Goal: Task Accomplishment & Management: Manage account settings

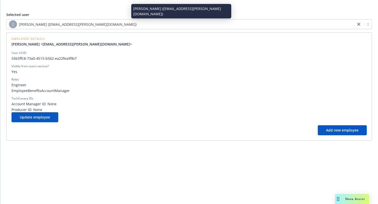
click at [138, 25] on div "[PERSON_NAME] ([EMAIL_ADDRESS][PERSON_NAME][DOMAIN_NAME])" at bounding box center [181, 24] width 344 height 8
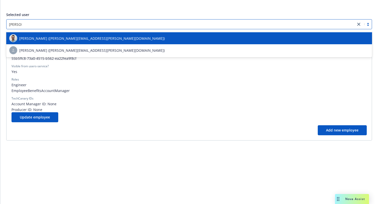
type input "[PERSON_NAME]"
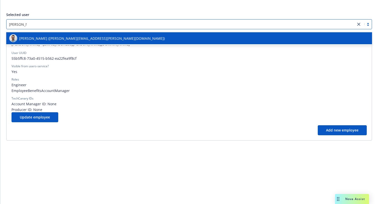
click at [105, 42] on div "[PERSON_NAME] ([PERSON_NAME][EMAIL_ADDRESS][PERSON_NAME][DOMAIN_NAME])" at bounding box center [189, 38] width 366 height 12
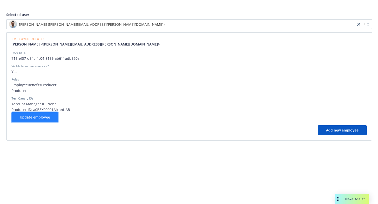
click at [33, 116] on span "Update employee" at bounding box center [35, 117] width 30 height 5
select select "brokers"
select select "full-time"
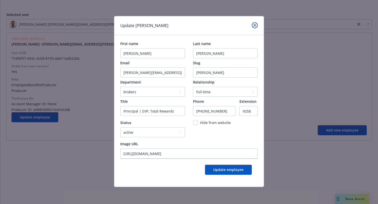
click at [255, 26] on icon "close" at bounding box center [254, 25] width 3 height 3
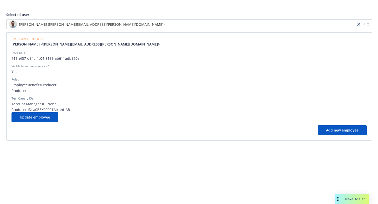
click at [255, 66] on div "Visible from users-service?" at bounding box center [189, 66] width 355 height 5
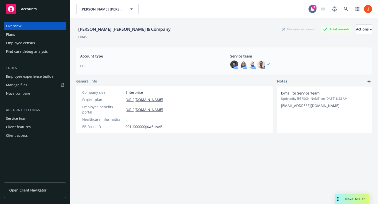
click at [29, 121] on div "Service team" at bounding box center [35, 119] width 58 height 8
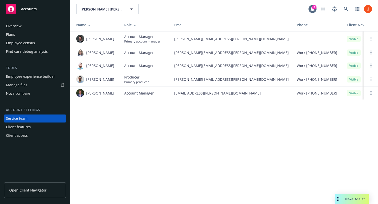
click at [28, 191] on span "Open Client Navigator" at bounding box center [27, 190] width 37 height 5
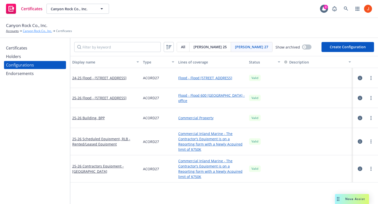
click at [34, 32] on link "Canyon Rock Co., Inc." at bounding box center [37, 31] width 29 height 5
click at [219, 2] on div "Certificates Canyon Rock Co., Inc. Canyon Rock Co., Inc. 3" at bounding box center [189, 9] width 378 height 18
click at [357, 78] on div at bounding box center [365, 78] width 21 height 10
click at [360, 80] on icon "button" at bounding box center [360, 78] width 5 height 5
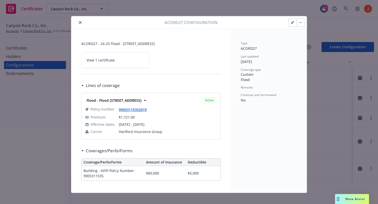
click at [290, 22] on button "button" at bounding box center [293, 23] width 8 height 8
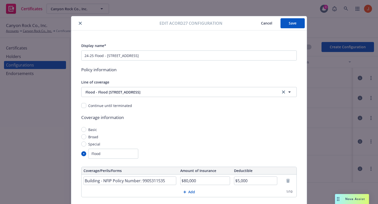
click at [264, 26] on button "Cancel" at bounding box center [267, 23] width 28 height 10
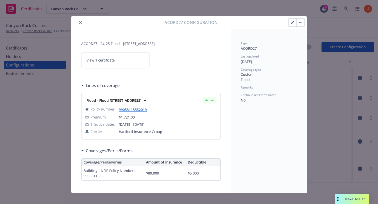
click at [132, 64] on link "View 1 certificate" at bounding box center [115, 60] width 68 height 16
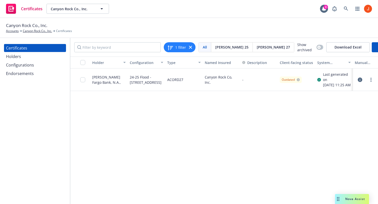
click at [360, 82] on icon "button" at bounding box center [360, 80] width 5 height 5
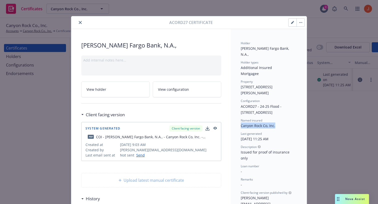
drag, startPoint x: 276, startPoint y: 120, endPoint x: 239, endPoint y: 120, distance: 37.8
click at [292, 25] on button "button" at bounding box center [293, 23] width 8 height 8
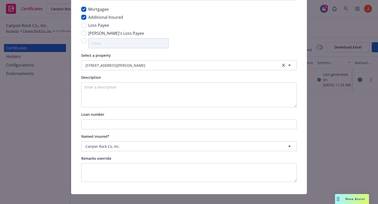
scroll to position [67, 0]
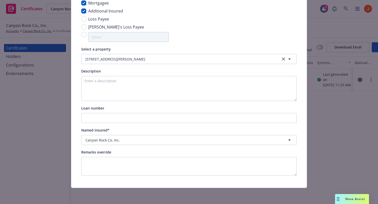
click at [180, 145] on div "Certificate configuration* [object Object] 24-25 Flood - 595 Austin Creek Road …" at bounding box center [189, 76] width 216 height 200
click at [178, 140] on div "Canyon Rock Co, Inc." at bounding box center [186, 140] width 201 height 5
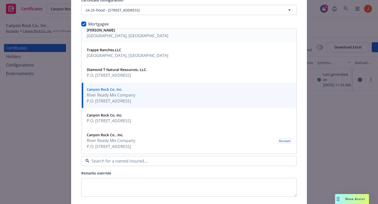
scroll to position [46, 0]
drag, startPoint x: 121, startPoint y: 87, endPoint x: 98, endPoint y: 88, distance: 23.0
click at [98, 88] on strong "Canyon Rock Co, Inc." at bounding box center [105, 89] width 36 height 5
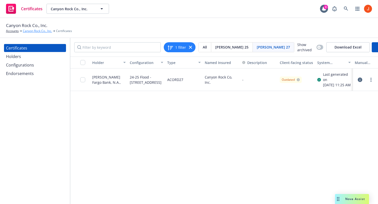
click at [37, 32] on link "Canyon Rock Co., Inc." at bounding box center [37, 31] width 29 height 5
click at [296, 82] on div "Outdated" at bounding box center [291, 80] width 18 height 5
click at [361, 82] on icon "button" at bounding box center [360, 80] width 5 height 5
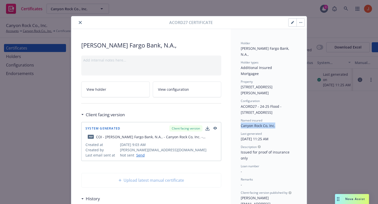
drag, startPoint x: 275, startPoint y: 120, endPoint x: 237, endPoint y: 117, distance: 38.7
click at [251, 123] on span "Canyon Rock Co, Inc." at bounding box center [258, 125] width 35 height 5
click at [289, 25] on button "button" at bounding box center [293, 23] width 8 height 8
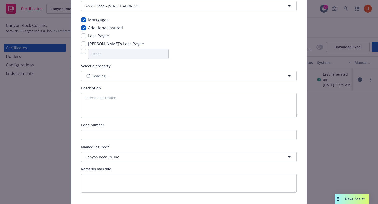
scroll to position [67, 0]
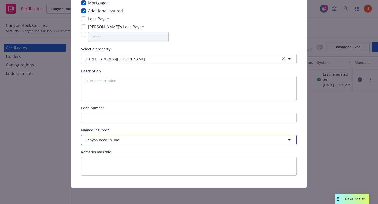
click at [148, 142] on div "Canyon Rock Co, Inc." at bounding box center [186, 140] width 201 height 5
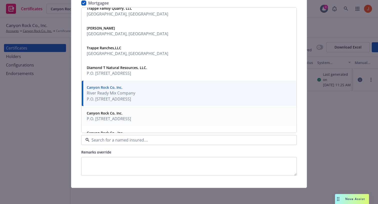
scroll to position [0, 0]
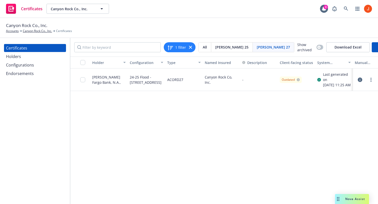
click at [359, 82] on icon "button" at bounding box center [360, 80] width 5 height 5
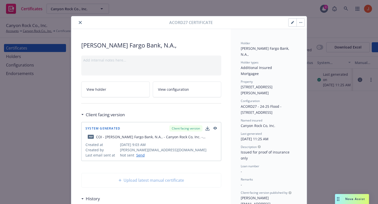
click at [292, 23] on icon "button" at bounding box center [292, 23] width 3 height 3
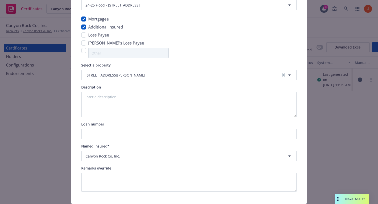
scroll to position [67, 0]
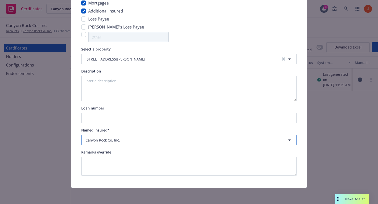
click at [289, 143] on icon "button" at bounding box center [290, 140] width 6 height 6
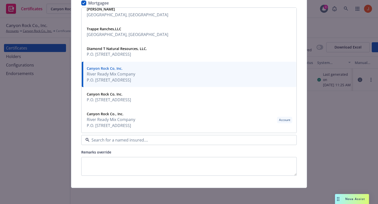
click at [231, 145] on div "Certificate configuration* [object Object] 24-25 Flood - 595 Austin Creek Road …" at bounding box center [189, 76] width 216 height 200
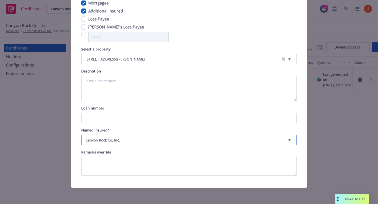
click at [222, 144] on button "Canyon Rock Co, Inc." at bounding box center [189, 140] width 216 height 10
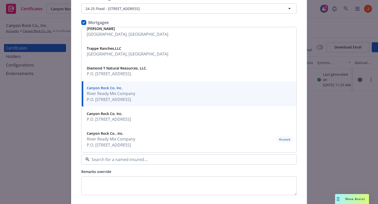
scroll to position [28, 0]
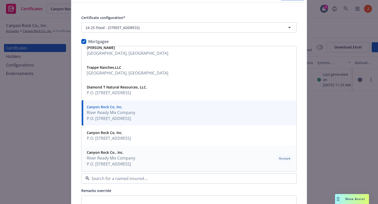
drag, startPoint x: 280, startPoint y: 158, endPoint x: 291, endPoint y: 158, distance: 11.3
click at [291, 158] on div "Account" at bounding box center [284, 158] width 15 height 7
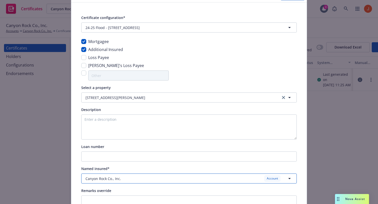
click at [267, 180] on div "Account" at bounding box center [272, 178] width 16 height 6
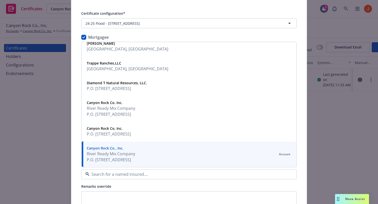
scroll to position [33, 0]
click at [135, 103] on span "Canyon Rock Co, Inc." at bounding box center [111, 102] width 49 height 5
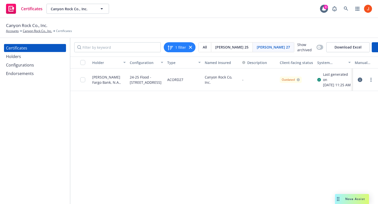
click at [360, 82] on icon "button" at bounding box center [360, 80] width 5 height 5
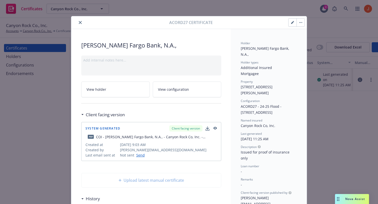
click at [300, 24] on button "button" at bounding box center [301, 23] width 8 height 8
click at [291, 23] on button "button" at bounding box center [293, 23] width 8 height 8
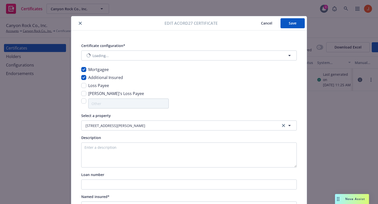
type input "[object Object]"
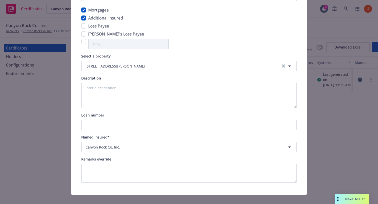
scroll to position [67, 0]
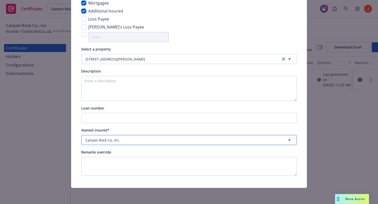
click at [259, 140] on div "Canyon Rock Co, Inc." at bounding box center [186, 140] width 201 height 5
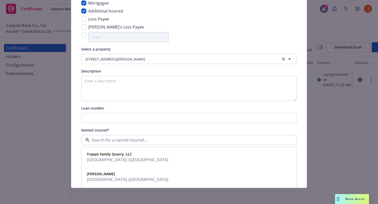
click at [259, 140] on input at bounding box center [188, 140] width 197 height 6
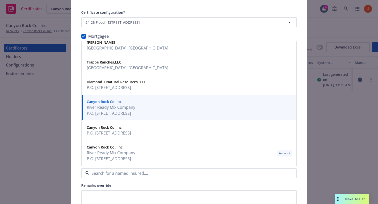
scroll to position [34, 0]
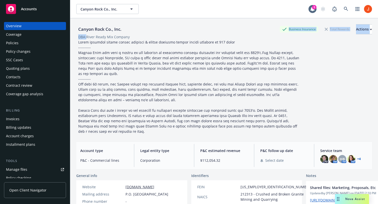
drag, startPoint x: 86, startPoint y: 35, endPoint x: 137, endPoint y: 33, distance: 50.8
click at [137, 33] on div "Canyon Rock Co., Inc. Business Insurance Total Rewards Actions DBA: River Ready…" at bounding box center [224, 79] width 296 height 110
drag, startPoint x: 136, startPoint y: 37, endPoint x: 78, endPoint y: 35, distance: 57.5
click at [79, 35] on div "DBA: River Ready Mix Company" at bounding box center [224, 36] width 296 height 5
click at [78, 35] on div "DBA: River Ready Mix Company" at bounding box center [104, 36] width 52 height 5
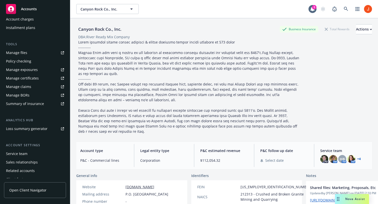
scroll to position [116, 0]
click at [33, 72] on div "Manage exposures" at bounding box center [22, 70] width 32 height 8
click at [220, 49] on div at bounding box center [188, 87] width 225 height 95
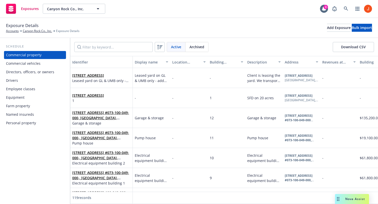
click at [20, 115] on div "Named insureds" at bounding box center [20, 115] width 28 height 8
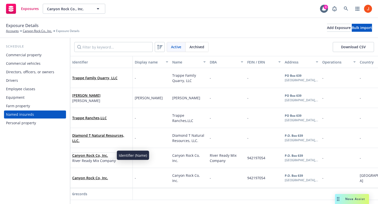
click at [95, 154] on link "Canyon Rock Co, Inc." at bounding box center [90, 155] width 36 height 5
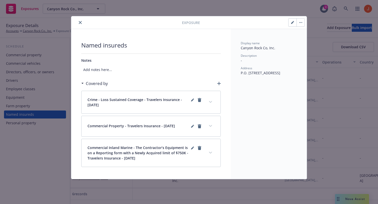
click at [81, 23] on icon "close" at bounding box center [80, 22] width 3 height 3
click at [83, 24] on div at bounding box center [127, 23] width 109 height 6
click at [81, 22] on icon "close" at bounding box center [80, 22] width 3 height 3
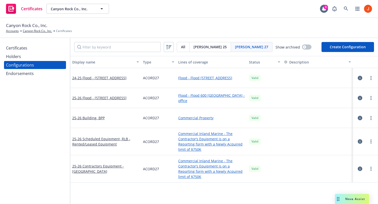
click at [19, 49] on div "Certificates" at bounding box center [16, 48] width 21 height 8
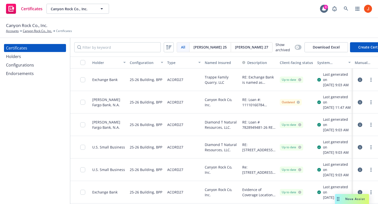
click at [360, 105] on icon "button" at bounding box center [360, 102] width 5 height 5
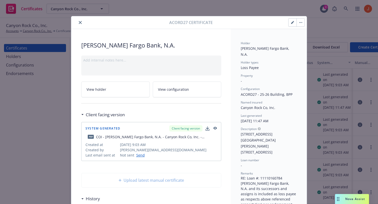
click at [293, 22] on icon "button" at bounding box center [292, 22] width 3 height 3
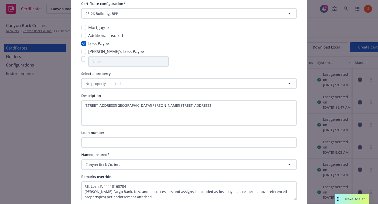
scroll to position [64, 0]
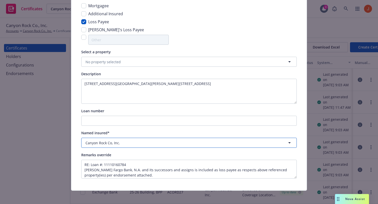
click at [192, 147] on button "Canyon Rock Co, Inc." at bounding box center [189, 143] width 216 height 10
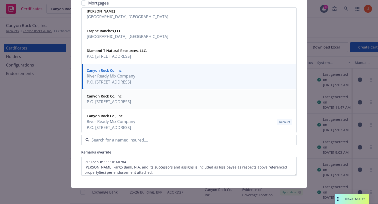
scroll to position [25, 0]
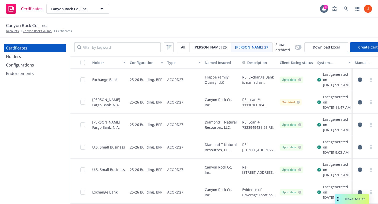
click at [360, 105] on icon "button" at bounding box center [360, 102] width 5 height 5
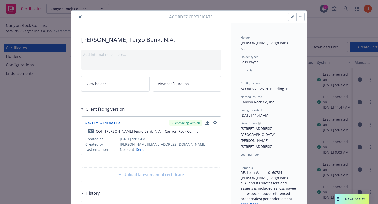
scroll to position [7, 0]
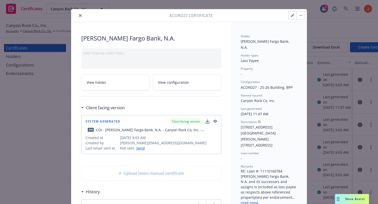
click at [291, 12] on button "button" at bounding box center [293, 16] width 8 height 8
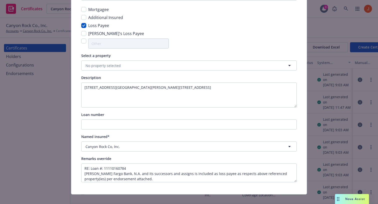
scroll to position [67, 0]
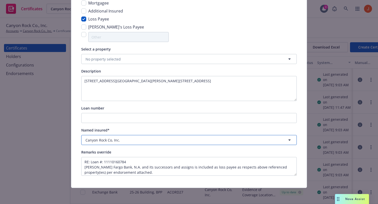
click at [177, 140] on div "Canyon Rock Co, Inc." at bounding box center [186, 140] width 201 height 5
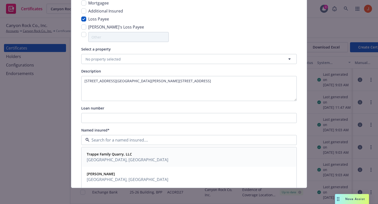
scroll to position [25, 0]
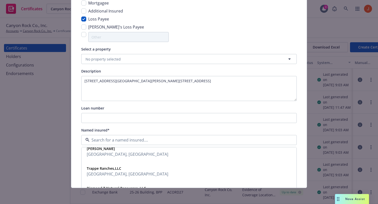
click at [123, 139] on input at bounding box center [188, 140] width 197 height 6
click at [80, 151] on div "Certificate configuration* [object Object] 25-26 Building, BPP Mortgagee Additi…" at bounding box center [189, 76] width 236 height 224
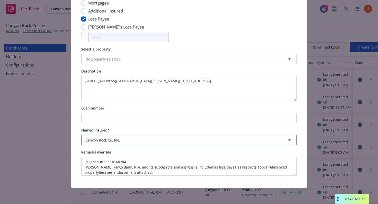
click at [123, 141] on div "Canyon Rock Co, Inc." at bounding box center [186, 140] width 201 height 5
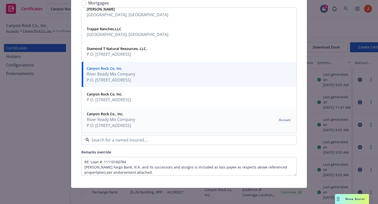
click at [135, 125] on span "P.O. Box 639 Forestville, CA 95436" at bounding box center [111, 126] width 49 height 6
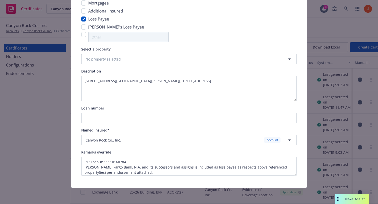
scroll to position [0, 0]
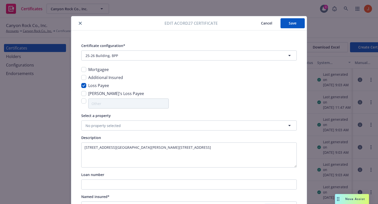
click at [266, 24] on span "Cancel" at bounding box center [266, 23] width 11 height 5
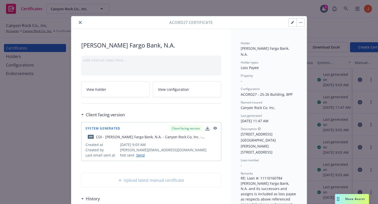
click at [79, 23] on icon "close" at bounding box center [80, 22] width 3 height 3
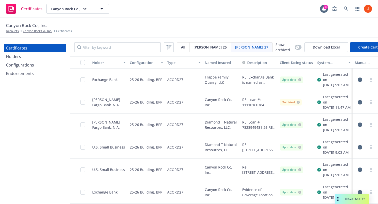
click at [31, 67] on div "Configurations" at bounding box center [20, 65] width 28 height 8
click at [361, 105] on icon "button" at bounding box center [360, 102] width 5 height 5
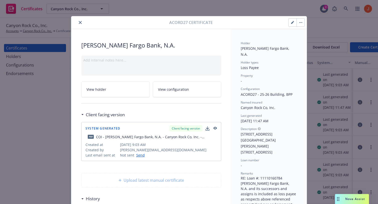
click at [187, 93] on link "View configuration" at bounding box center [187, 90] width 69 height 16
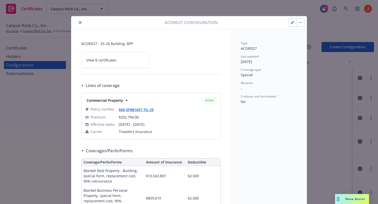
click at [290, 23] on button "button" at bounding box center [293, 23] width 8 height 8
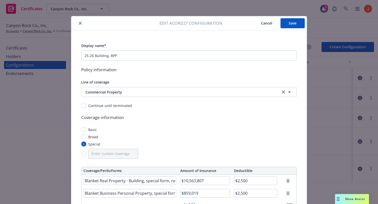
click at [269, 24] on span "Cancel" at bounding box center [266, 23] width 11 height 5
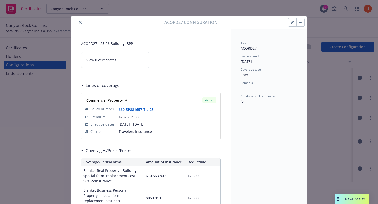
click at [301, 25] on button "button" at bounding box center [301, 23] width 8 height 8
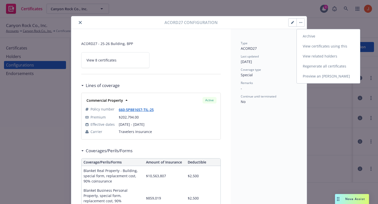
click at [314, 49] on link "View certificates using this" at bounding box center [328, 46] width 63 height 10
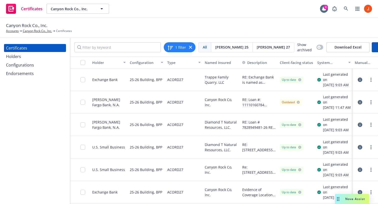
click at [360, 105] on icon "button" at bounding box center [360, 102] width 5 height 5
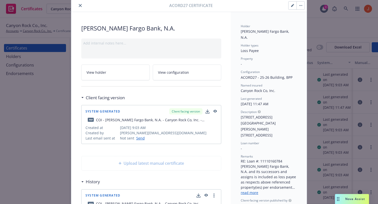
scroll to position [18, 0]
click at [303, 96] on div "Holder Wells Fargo Bank, N.A. Holder types Loss Payee Property - Configuration …" at bounding box center [269, 198] width 76 height 374
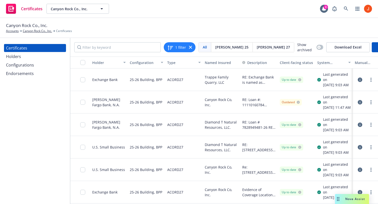
click at [359, 81] on icon "button" at bounding box center [360, 80] width 5 height 5
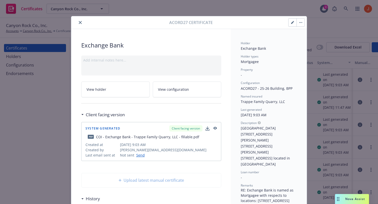
click at [215, 126] on button "button" at bounding box center [215, 128] width 5 height 6
click at [79, 20] on button "close" at bounding box center [80, 23] width 6 height 6
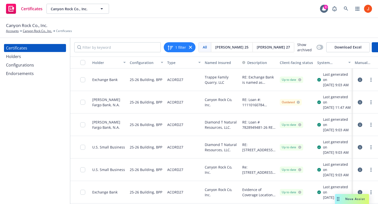
click at [361, 105] on icon "button" at bounding box center [360, 102] width 5 height 5
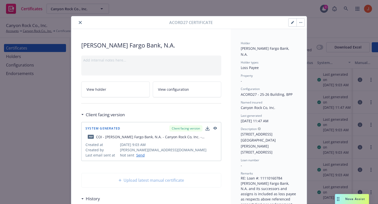
click at [216, 128] on icon "button" at bounding box center [216, 128] width 4 height 3
click at [81, 25] on button "close" at bounding box center [80, 23] width 6 height 6
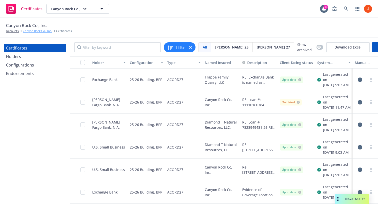
click at [48, 31] on link "Canyon Rock Co., Inc." at bounding box center [37, 31] width 29 height 5
click at [360, 105] on icon "button" at bounding box center [360, 102] width 5 height 5
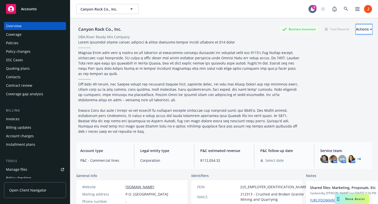
click at [356, 29] on button "Actions" at bounding box center [364, 29] width 16 height 10
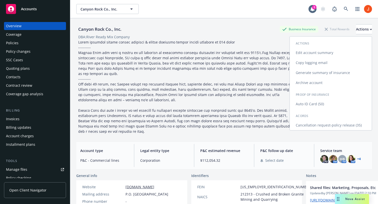
click at [333, 51] on link "Edit account summary" at bounding box center [331, 53] width 82 height 10
select select "US"
select select "Other"
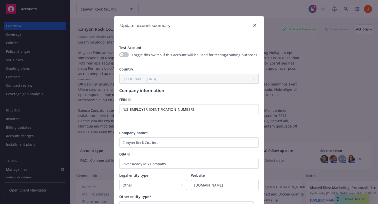
type textarea "Owner occupied single family dwelling & tenant occupied single family dwelling …"
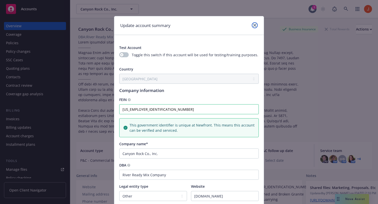
click at [254, 26] on icon "close" at bounding box center [254, 25] width 3 height 3
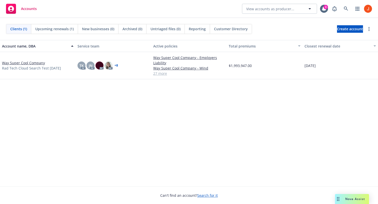
click at [27, 63] on link "Way Super Cool Company" at bounding box center [23, 62] width 43 height 5
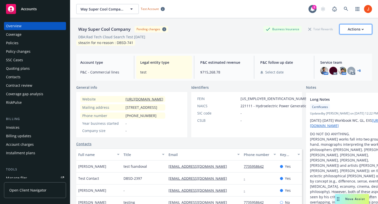
click at [362, 27] on div "Actions" at bounding box center [356, 30] width 16 height 10
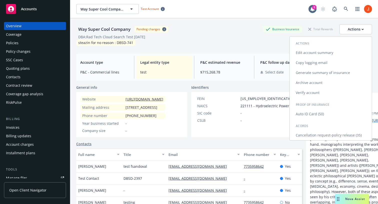
click at [338, 51] on link "Edit account summary" at bounding box center [331, 53] width 82 height 10
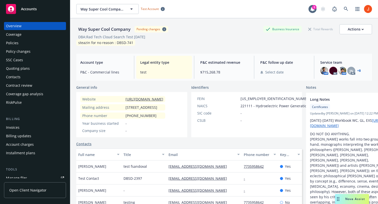
select select "US"
select select "C-corporation"
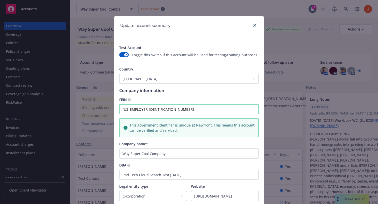
click at [259, 21] on div "Update account summary" at bounding box center [189, 25] width 150 height 19
click at [254, 26] on icon "close" at bounding box center [254, 25] width 3 height 3
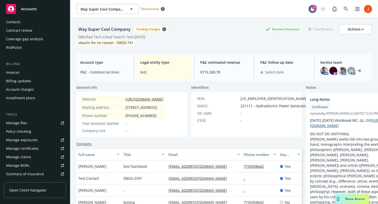
scroll to position [63, 0]
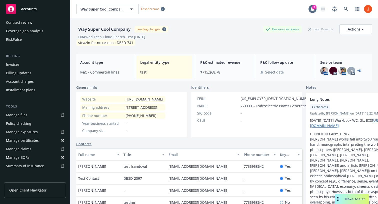
click at [34, 141] on div "Manage certificates" at bounding box center [22, 141] width 33 height 8
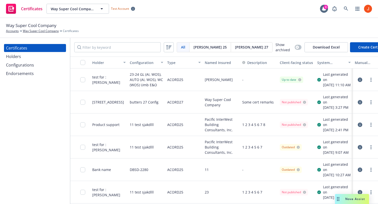
click at [235, 46] on span "[PERSON_NAME] 27" at bounding box center [251, 47] width 33 height 5
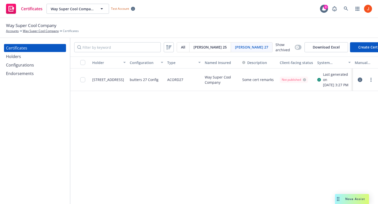
click at [361, 82] on icon "button" at bounding box center [360, 80] width 5 height 5
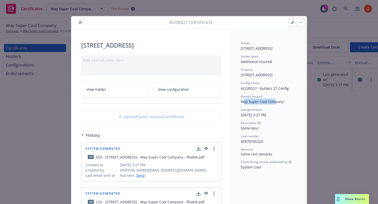
drag, startPoint x: 244, startPoint y: 104, endPoint x: 274, endPoint y: 103, distance: 30.0
click at [274, 103] on div "Named insured Way Super Cool Company" at bounding box center [269, 99] width 56 height 10
click at [292, 23] on icon "button" at bounding box center [292, 23] width 3 height 3
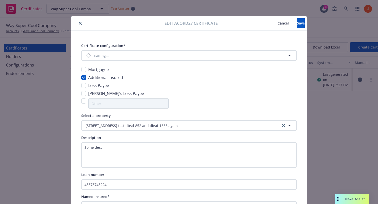
click at [269, 26] on button "Cancel" at bounding box center [283, 23] width 28 height 10
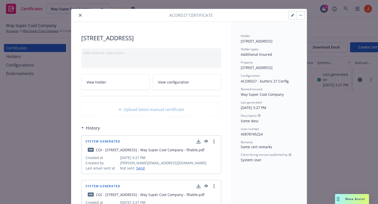
scroll to position [9, 0]
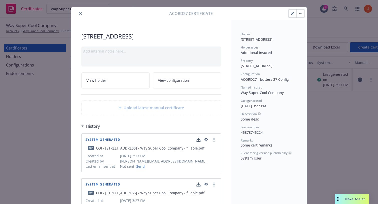
click at [208, 140] on icon "button" at bounding box center [206, 140] width 5 height 4
click at [292, 13] on icon "button" at bounding box center [292, 14] width 3 height 3
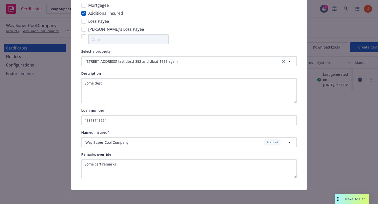
scroll to position [67, 0]
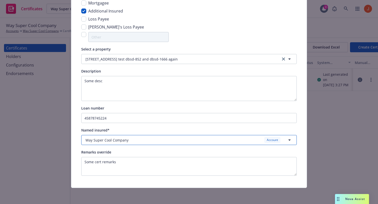
click at [189, 142] on div "Way Super Cool Company Account" at bounding box center [186, 140] width 201 height 6
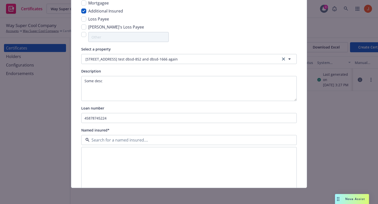
scroll to position [0, 0]
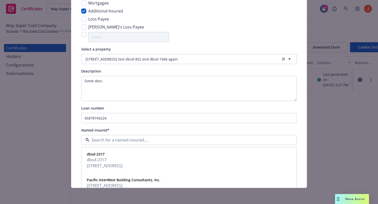
click at [232, 140] on input at bounding box center [188, 140] width 197 height 6
click at [223, 163] on div "dbsd-2317 dbsd-2317 1345 artisan place , hayward, CA, 94541, USA" at bounding box center [189, 160] width 209 height 19
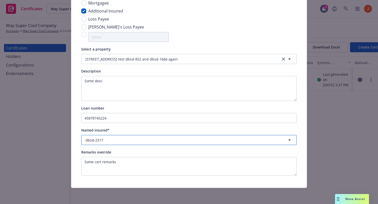
click at [224, 140] on div "dbsd-2317" at bounding box center [186, 140] width 201 height 5
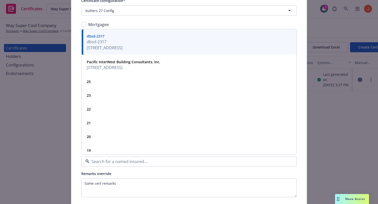
scroll to position [41, 0]
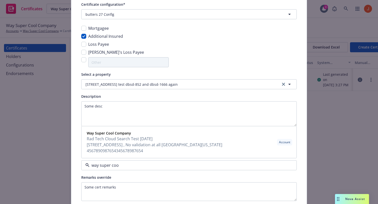
type input "way super cool"
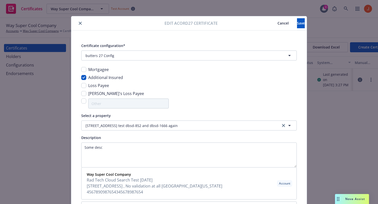
scroll to position [67, 0]
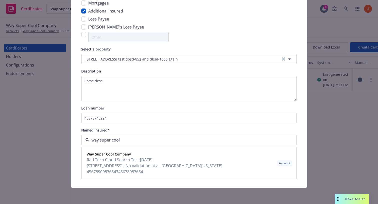
click at [139, 141] on input "way super cool" at bounding box center [188, 140] width 197 height 6
type input "way super"
click at [152, 164] on span "777 Lucky Avenue Suite literally anything Tokyo San Francisco , No validation a…" at bounding box center [181, 169] width 188 height 12
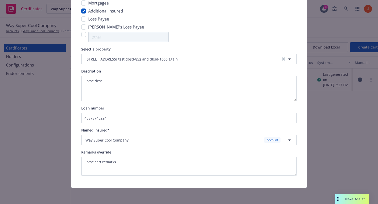
scroll to position [0, 0]
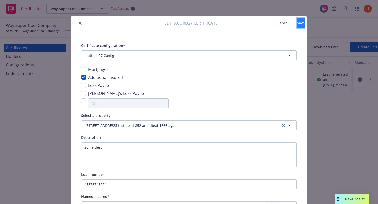
click at [297, 24] on span "Save" at bounding box center [301, 23] width 8 height 5
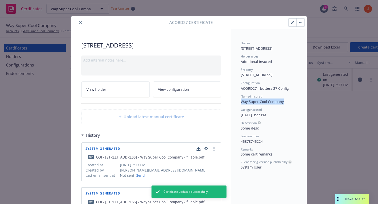
drag, startPoint x: 286, startPoint y: 102, endPoint x: 237, endPoint y: 100, distance: 48.3
click at [237, 100] on div "Holder 123 Nanne Street Holder types Additional Insured Property 500 W 2nd St A…" at bounding box center [269, 161] width 76 height 265
click at [247, 105] on div "Holder 123 Nanne Street Holder types Additional Insured Property 500 W 2nd St A…" at bounding box center [269, 105] width 56 height 129
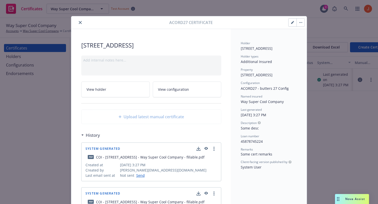
click at [301, 27] on div at bounding box center [296, 22] width 17 height 9
click at [301, 25] on button "button" at bounding box center [301, 23] width 8 height 8
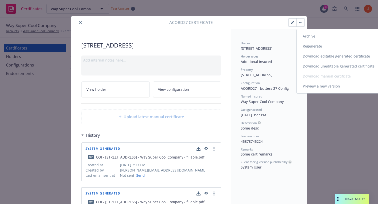
click at [309, 45] on link "Regenerate" at bounding box center [341, 46] width 88 height 10
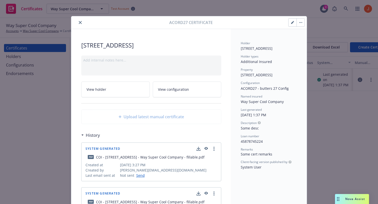
click at [287, 169] on div "Client-facing version published by System User" at bounding box center [269, 165] width 56 height 10
click at [207, 149] on icon "button" at bounding box center [207, 148] width 4 height 3
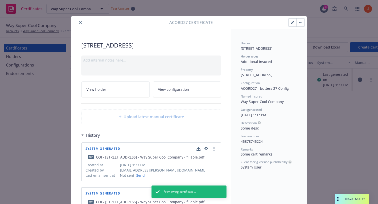
click at [80, 22] on icon "close" at bounding box center [80, 22] width 3 height 3
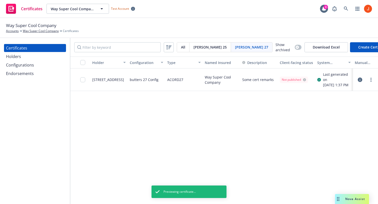
click at [199, 47] on span "[PERSON_NAME] 25" at bounding box center [210, 47] width 33 height 5
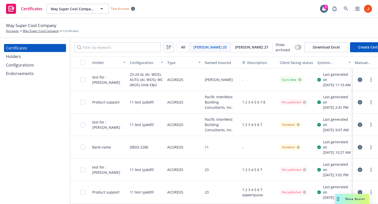
click at [362, 81] on icon "button" at bounding box center [360, 80] width 5 height 5
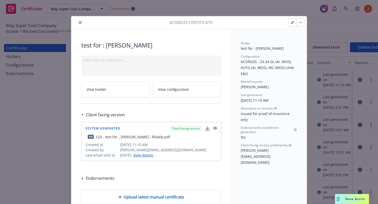
click at [294, 23] on icon "button" at bounding box center [292, 22] width 3 height 3
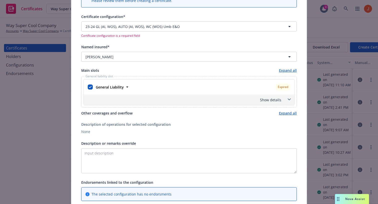
scroll to position [55, 0]
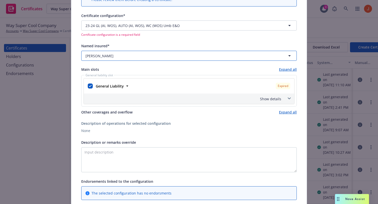
click at [203, 57] on div "[PERSON_NAME]" at bounding box center [186, 55] width 201 height 5
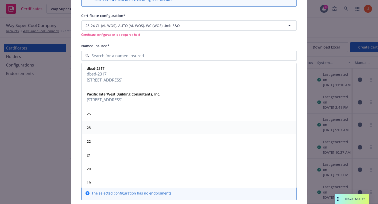
scroll to position [0, 0]
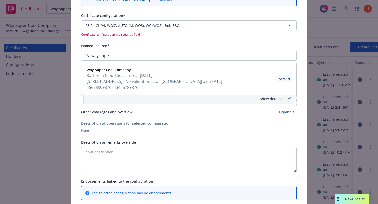
type input "way super"
click at [183, 75] on span "Rad Tech Cloud Search Test [DATE]" at bounding box center [181, 76] width 188 height 6
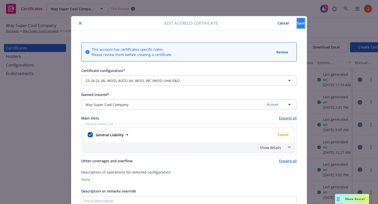
click at [297, 23] on span "Save" at bounding box center [301, 23] width 8 height 5
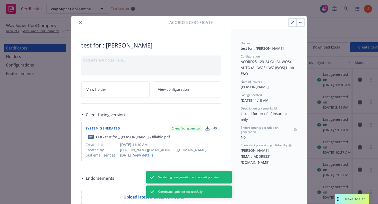
click at [216, 129] on icon "button" at bounding box center [216, 128] width 4 height 3
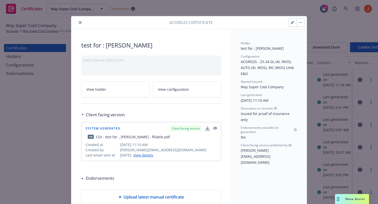
click at [301, 25] on button "button" at bounding box center [301, 23] width 8 height 8
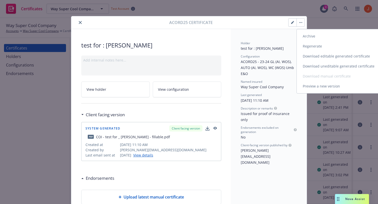
click at [321, 47] on link "Regenerate" at bounding box center [341, 46] width 88 height 10
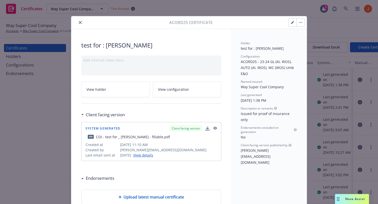
click at [267, 176] on div "Holder test for : [PERSON_NAME] Configuration ACORD25 - 23-24 GL (AI, WOS), AUT…" at bounding box center [269, 186] width 76 height 314
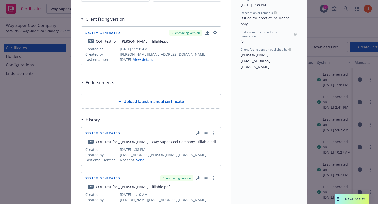
scroll to position [100, 0]
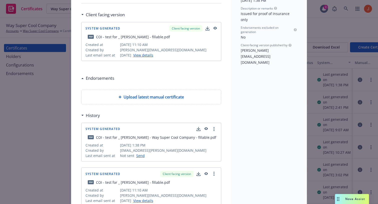
click at [205, 128] on icon "button" at bounding box center [207, 128] width 4 height 3
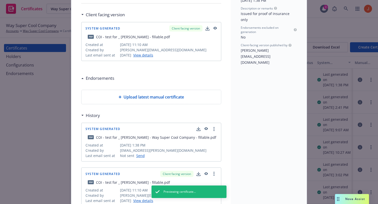
click at [299, 83] on div "Holder test for : [PERSON_NAME] Configuration ACORD25 - 23-24 GL (AI, WOS), AUT…" at bounding box center [269, 108] width 76 height 359
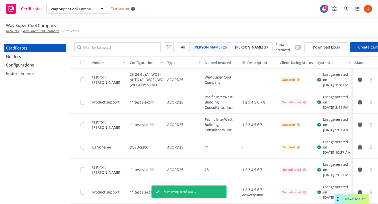
click at [235, 49] on span "[PERSON_NAME] 27" at bounding box center [251, 47] width 33 height 5
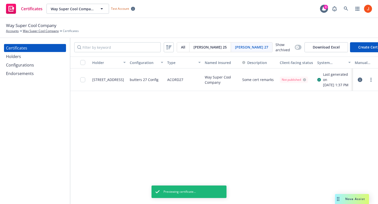
click at [360, 82] on icon "button" at bounding box center [360, 80] width 5 height 5
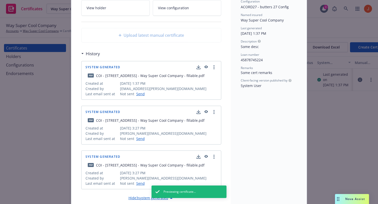
scroll to position [61, 0]
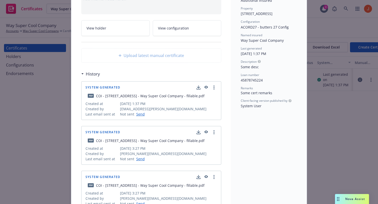
click at [206, 86] on icon "button" at bounding box center [207, 87] width 4 height 3
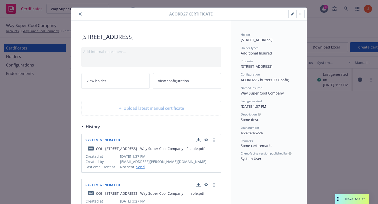
scroll to position [9, 0]
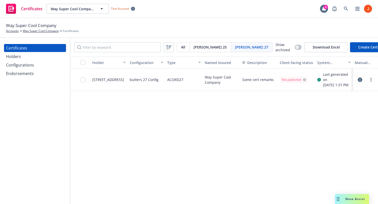
click at [204, 48] on span "[PERSON_NAME] 25" at bounding box center [210, 47] width 33 height 5
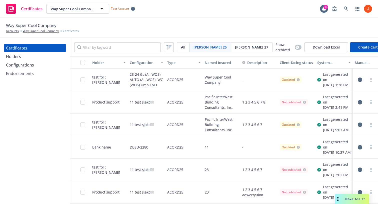
click at [361, 82] on icon "button" at bounding box center [360, 80] width 5 height 5
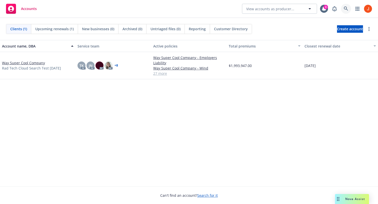
click at [347, 10] on icon at bounding box center [346, 9] width 4 height 4
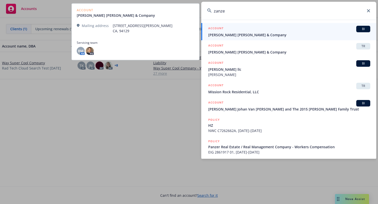
type input "zanze"
click at [262, 33] on span "[PERSON_NAME] [PERSON_NAME] & Company" at bounding box center [289, 34] width 162 height 5
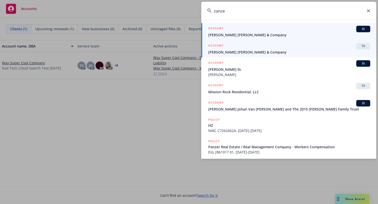
click at [255, 53] on span "[PERSON_NAME] [PERSON_NAME] & Company" at bounding box center [289, 52] width 162 height 5
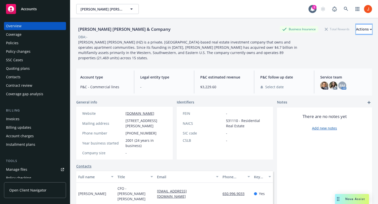
click at [356, 25] on button "Actions" at bounding box center [364, 29] width 16 height 10
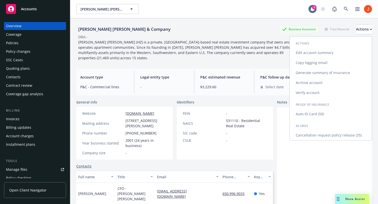
click at [323, 54] on link "Edit account summary" at bounding box center [331, 53] width 82 height 10
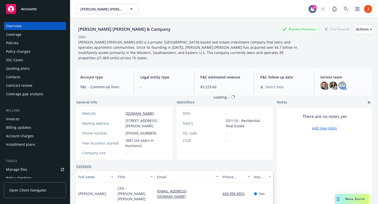
select select "US"
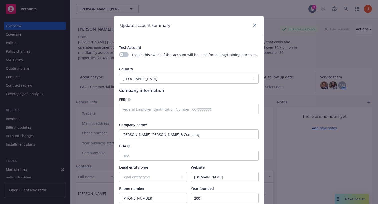
click at [254, 29] on div at bounding box center [254, 25] width 8 height 7
click at [253, 25] on link "close" at bounding box center [255, 25] width 6 height 6
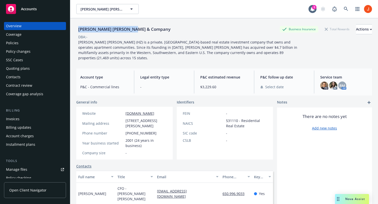
drag, startPoint x: 137, startPoint y: 30, endPoint x: 75, endPoint y: 30, distance: 62.8
click at [75, 30] on div "Hamilton Zanze & Company Business Insurance Total Rewards Actions DBA: - Hamilt…" at bounding box center [224, 120] width 308 height 204
copy div "[PERSON_NAME] [PERSON_NAME] & Company"
click at [202, 34] on div "DBA: -" at bounding box center [224, 36] width 296 height 5
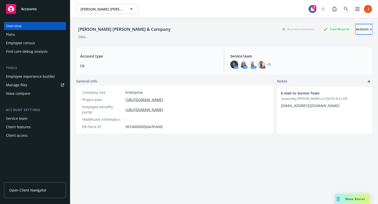
click at [356, 31] on button "Actions" at bounding box center [364, 29] width 16 height 10
click at [339, 43] on link "Edit account summary" at bounding box center [345, 42] width 54 height 10
select select "US"
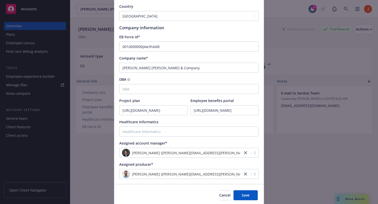
scroll to position [65, 0]
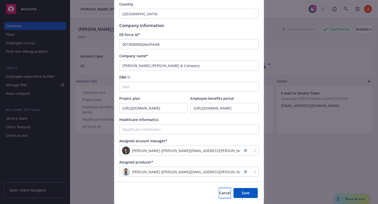
click at [219, 194] on span "Cancel" at bounding box center [224, 193] width 11 height 5
